Goal: Transaction & Acquisition: Purchase product/service

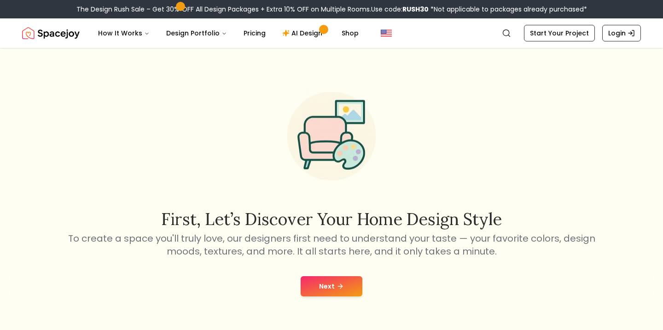
click at [332, 284] on button "Next" at bounding box center [331, 286] width 62 height 20
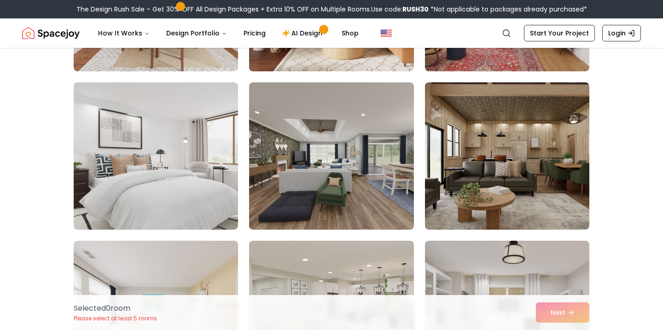
scroll to position [1153, 0]
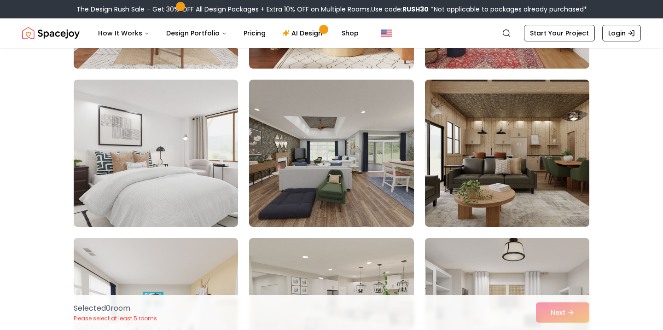
click at [150, 175] on img at bounding box center [156, 153] width 164 height 147
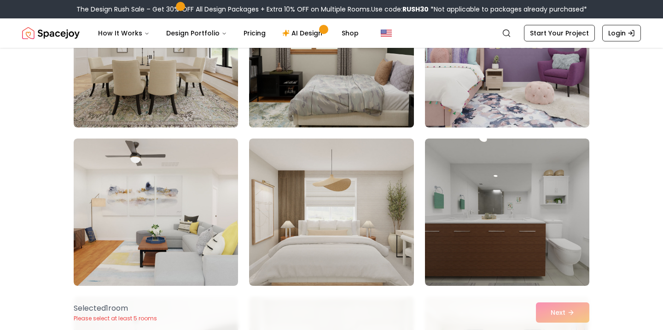
scroll to position [2520, 0]
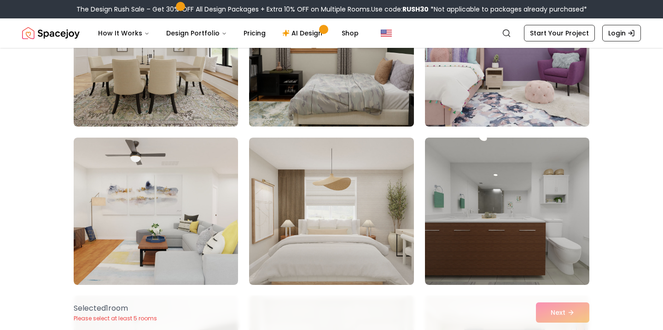
click at [307, 99] on img at bounding box center [331, 53] width 173 height 155
click at [340, 121] on img at bounding box center [331, 53] width 173 height 155
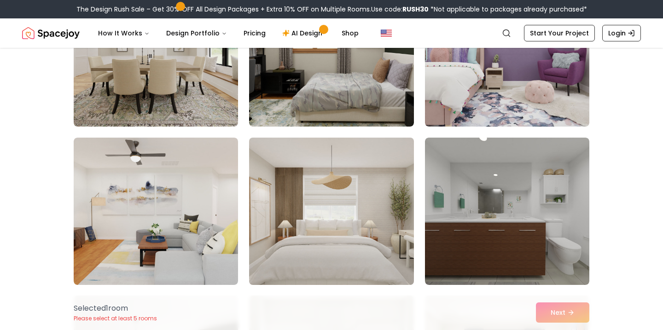
click at [344, 211] on img at bounding box center [331, 211] width 173 height 155
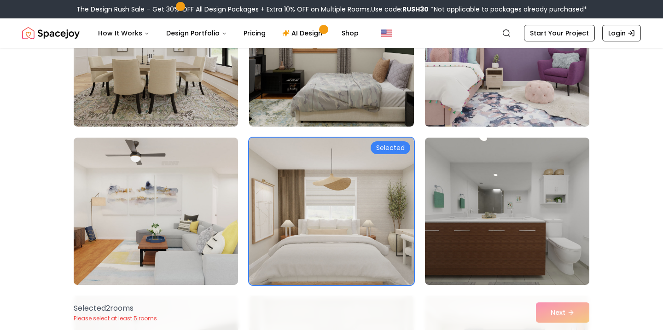
click at [558, 313] on div "Selected 2 room s Please select at least 5 rooms Next" at bounding box center [331, 312] width 530 height 35
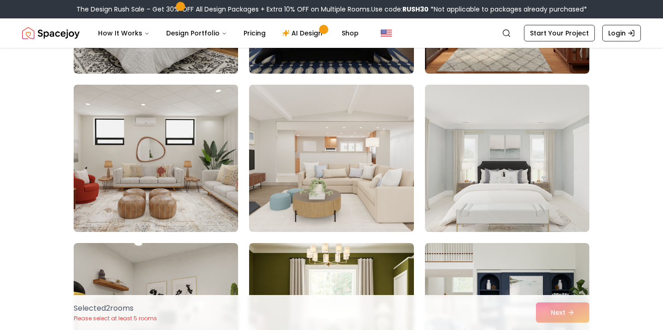
scroll to position [3059, 0]
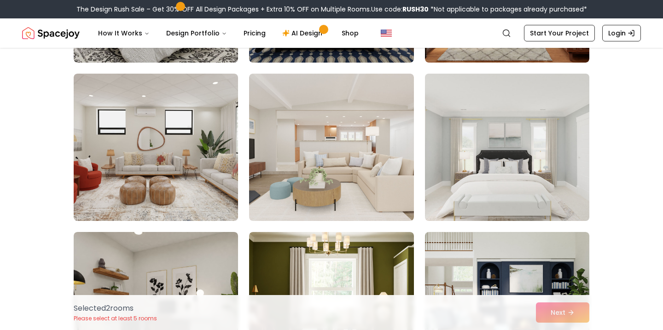
click at [478, 166] on img at bounding box center [507, 147] width 173 height 155
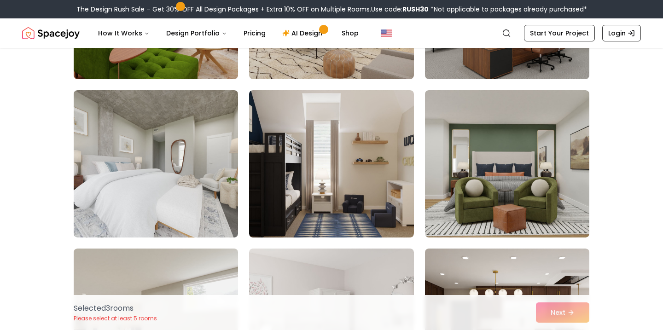
scroll to position [4791, 0]
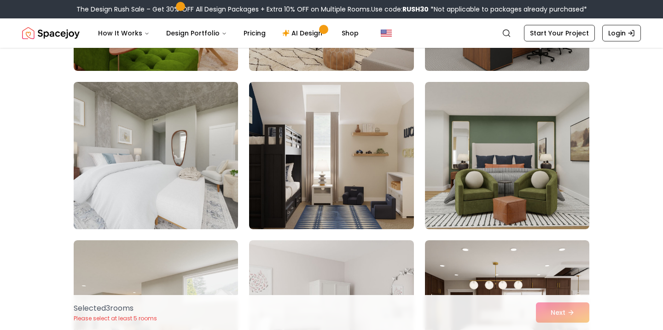
click at [183, 191] on img at bounding box center [155, 155] width 173 height 155
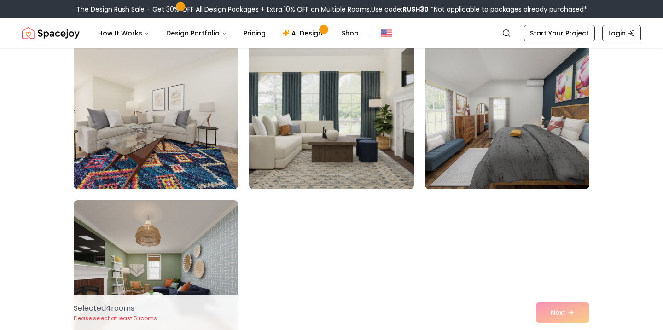
scroll to position [5163, 0]
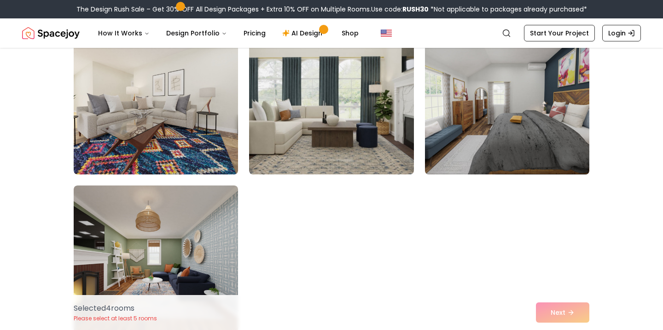
click at [496, 108] on img at bounding box center [507, 100] width 173 height 155
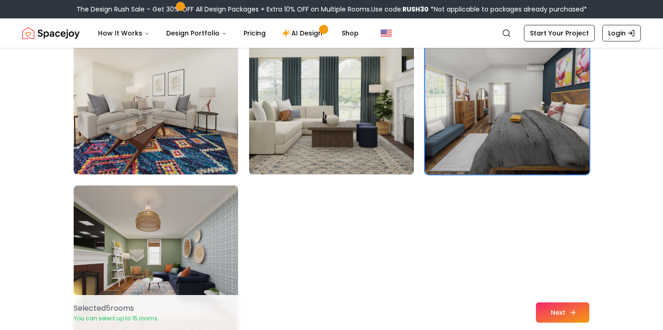
click at [561, 313] on button "Next" at bounding box center [562, 312] width 53 height 20
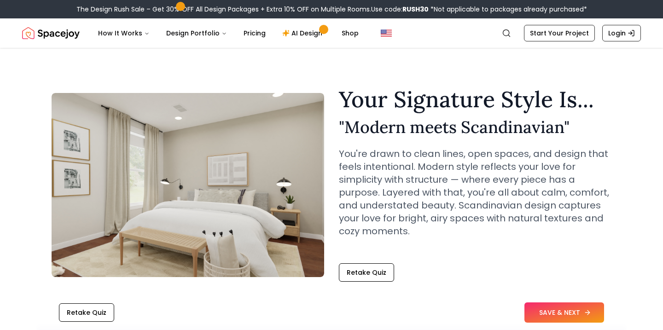
click at [559, 310] on button "SAVE & NEXT" at bounding box center [564, 312] width 80 height 20
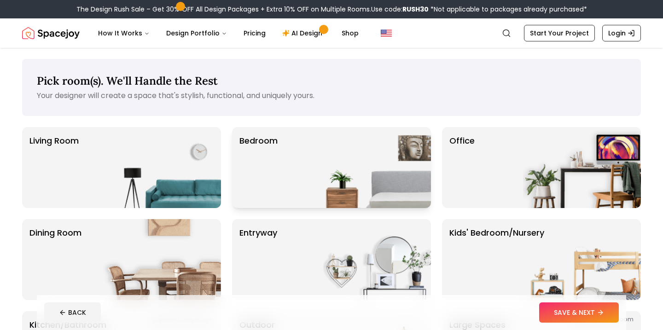
click at [334, 164] on img at bounding box center [372, 167] width 118 height 81
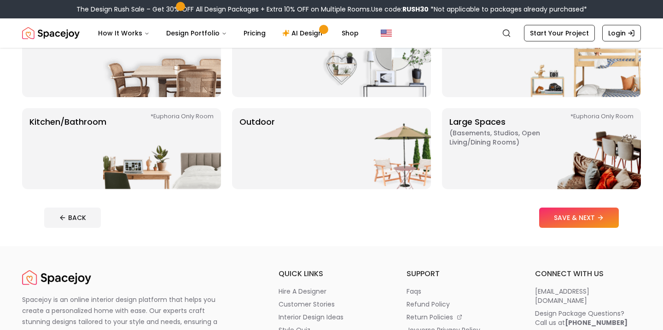
scroll to position [219, 0]
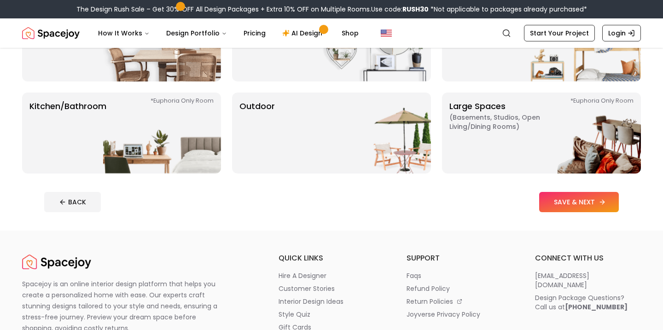
click at [592, 209] on button "SAVE & NEXT" at bounding box center [579, 202] width 80 height 20
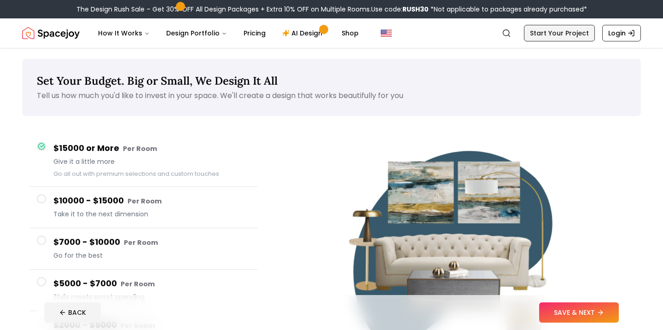
click at [540, 34] on link "Start Your Project" at bounding box center [559, 33] width 71 height 17
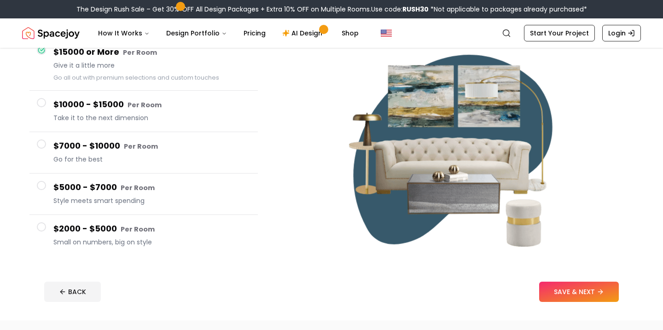
scroll to position [100, 0]
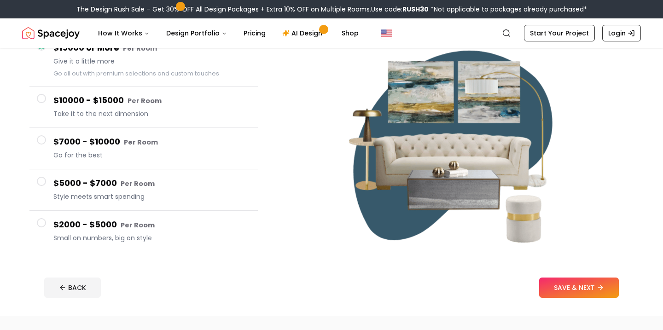
click at [39, 222] on span at bounding box center [41, 222] width 9 height 9
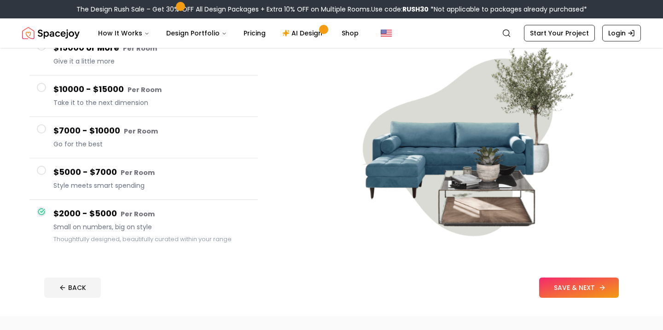
click at [569, 288] on button "SAVE & NEXT" at bounding box center [579, 287] width 80 height 20
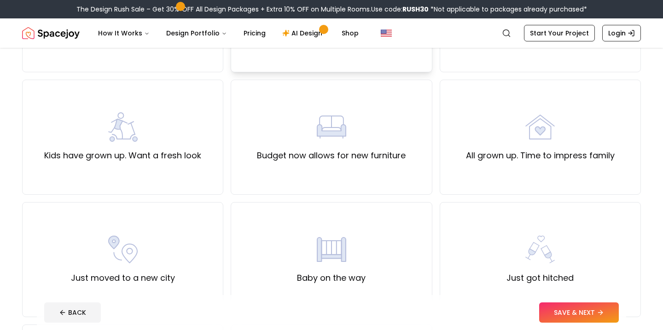
scroll to position [169, 0]
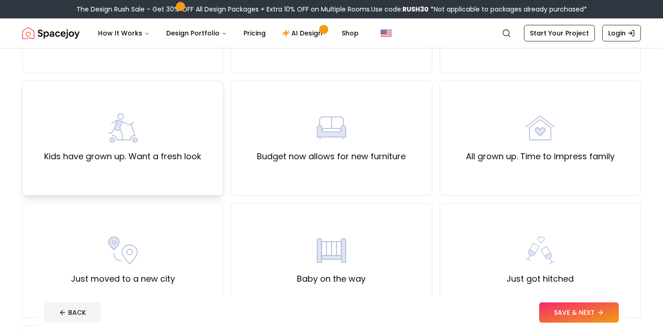
click at [182, 166] on div "Kids have grown up. Want a fresh look" at bounding box center [122, 138] width 201 height 115
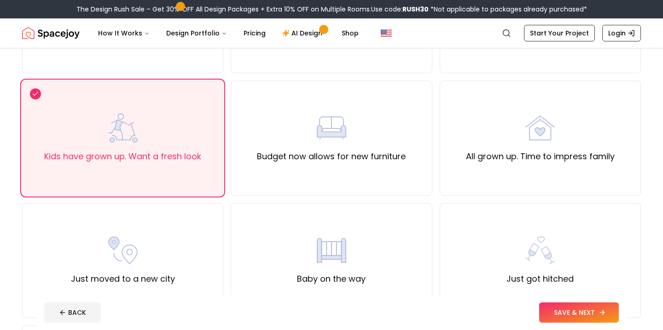
click at [580, 314] on button "SAVE & NEXT" at bounding box center [579, 312] width 80 height 20
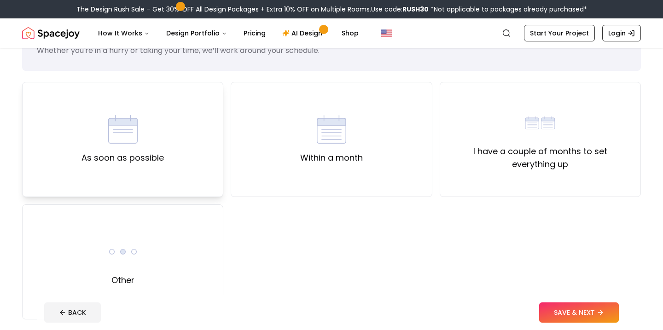
scroll to position [47, 0]
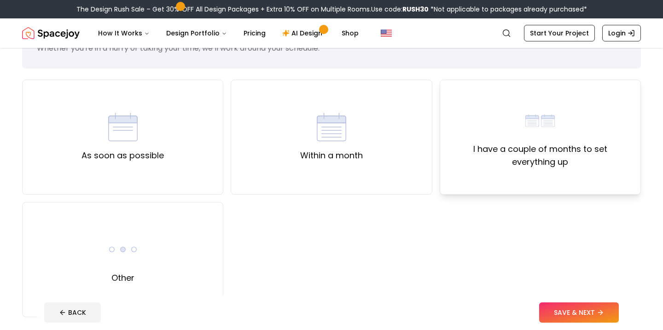
click at [477, 141] on div "I have a couple of months to set everything up" at bounding box center [539, 137] width 185 height 63
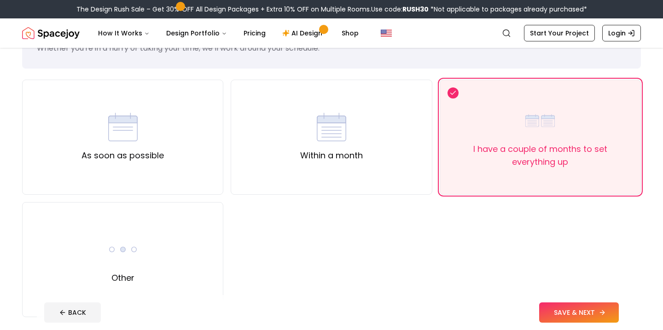
click at [567, 310] on button "SAVE & NEXT" at bounding box center [579, 312] width 80 height 20
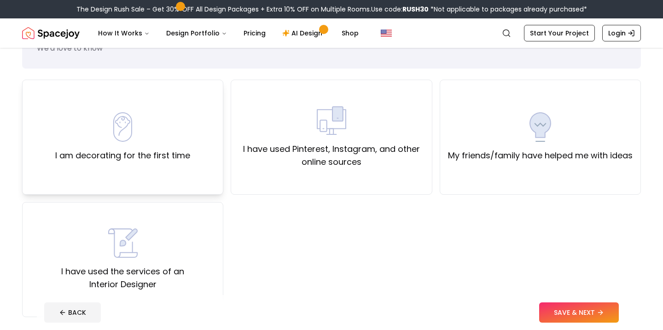
click at [155, 149] on label "I am decorating for the first time" at bounding box center [122, 155] width 135 height 13
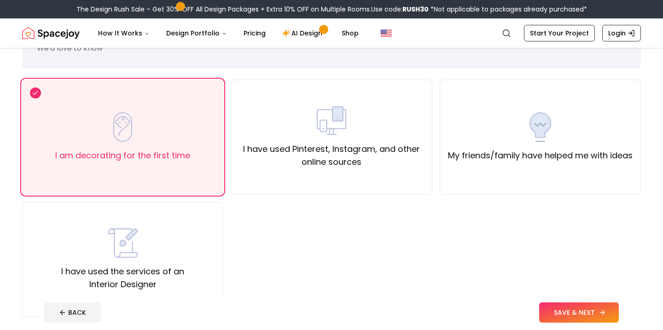
click at [570, 311] on button "SAVE & NEXT" at bounding box center [579, 312] width 80 height 20
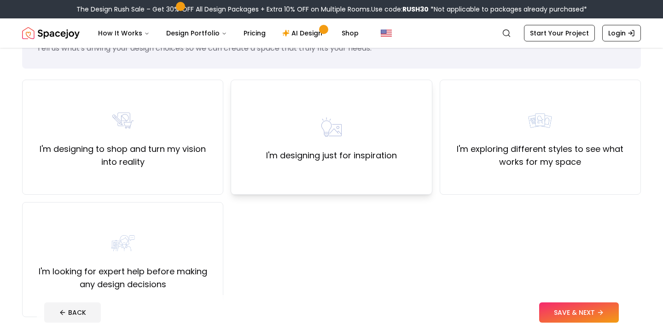
click at [369, 151] on label "I'm designing just for inspiration" at bounding box center [331, 155] width 131 height 13
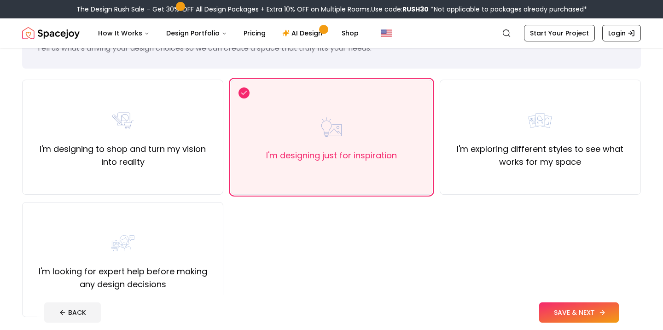
click at [579, 314] on button "SAVE & NEXT" at bounding box center [579, 312] width 80 height 20
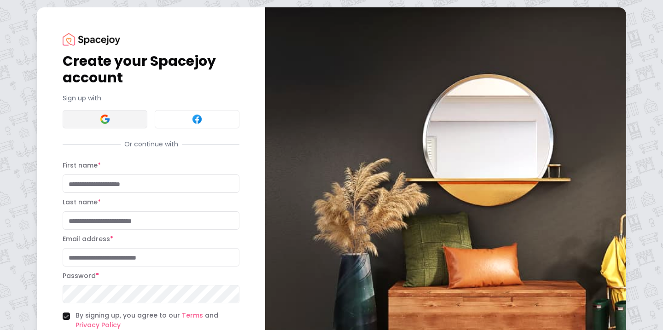
click at [119, 115] on button at bounding box center [105, 119] width 85 height 18
